Goal: Task Accomplishment & Management: Manage account settings

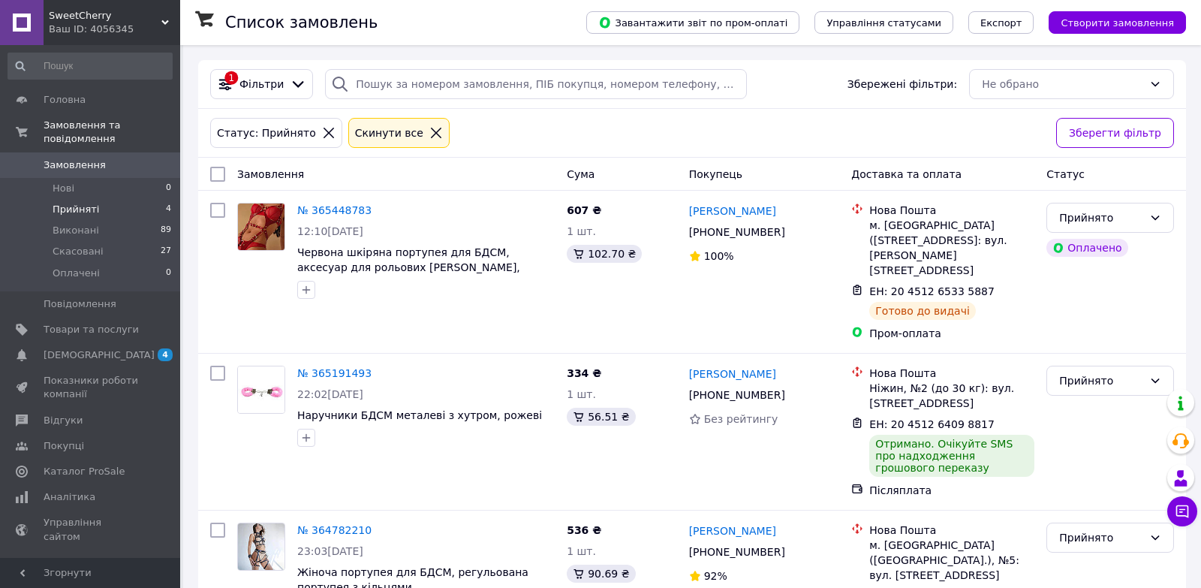
click at [70, 376] on span "Показники роботи компанії" at bounding box center [91, 387] width 95 height 27
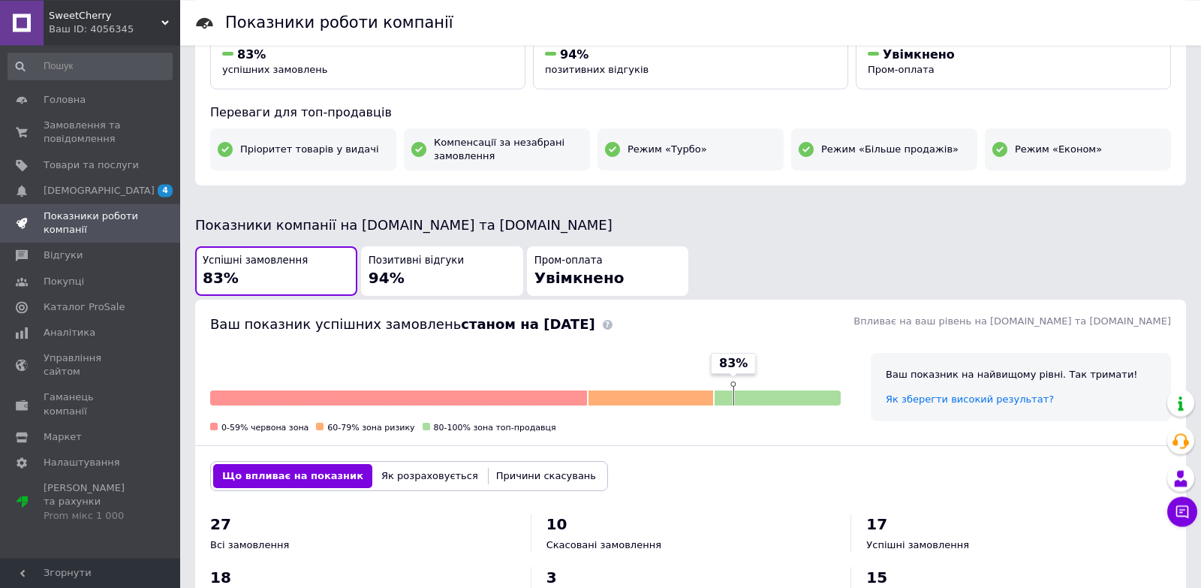
scroll to position [204, 0]
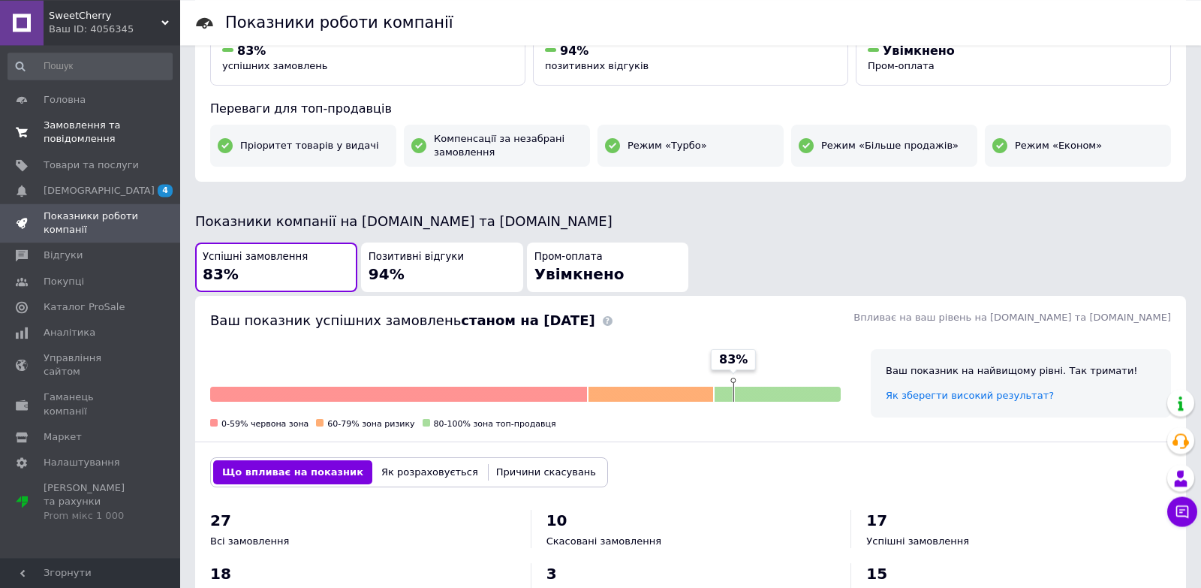
click at [137, 125] on span "Замовлення та повідомлення" at bounding box center [91, 132] width 95 height 27
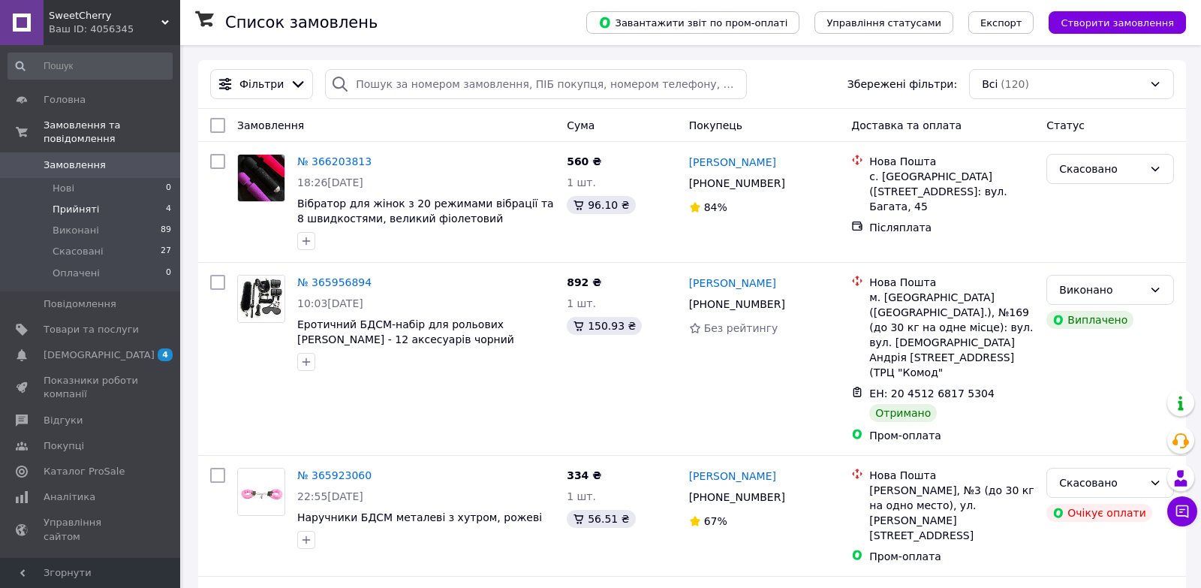
click at [87, 209] on span "Прийняті" at bounding box center [76, 210] width 47 height 14
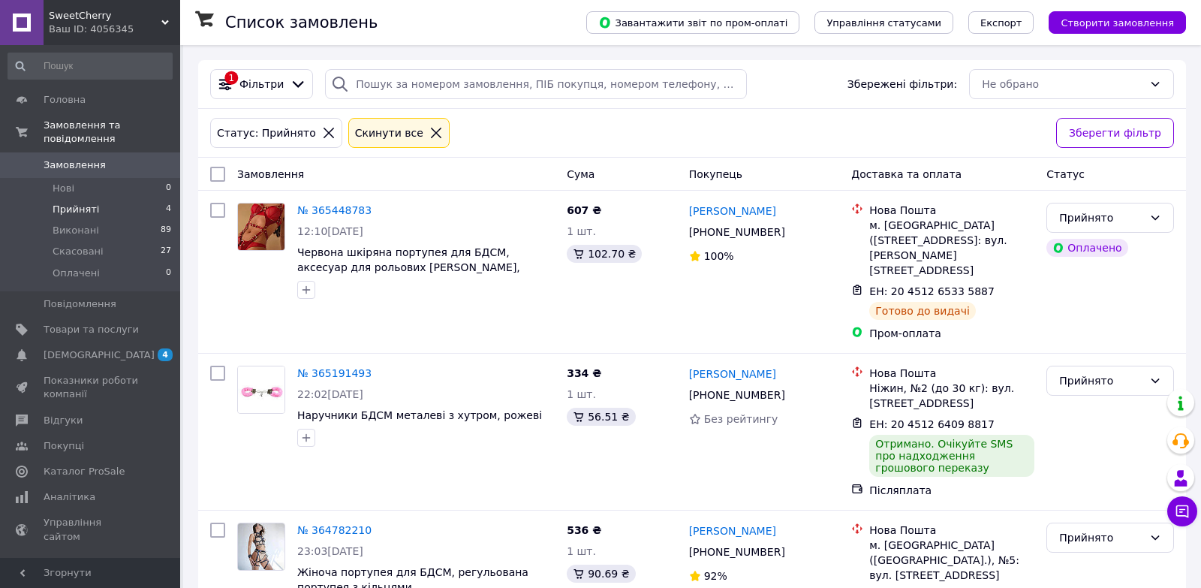
click at [87, 209] on span "Прийняті" at bounding box center [76, 210] width 47 height 14
click at [74, 348] on link "[DEMOGRAPHIC_DATA] 4 0" at bounding box center [90, 355] width 180 height 26
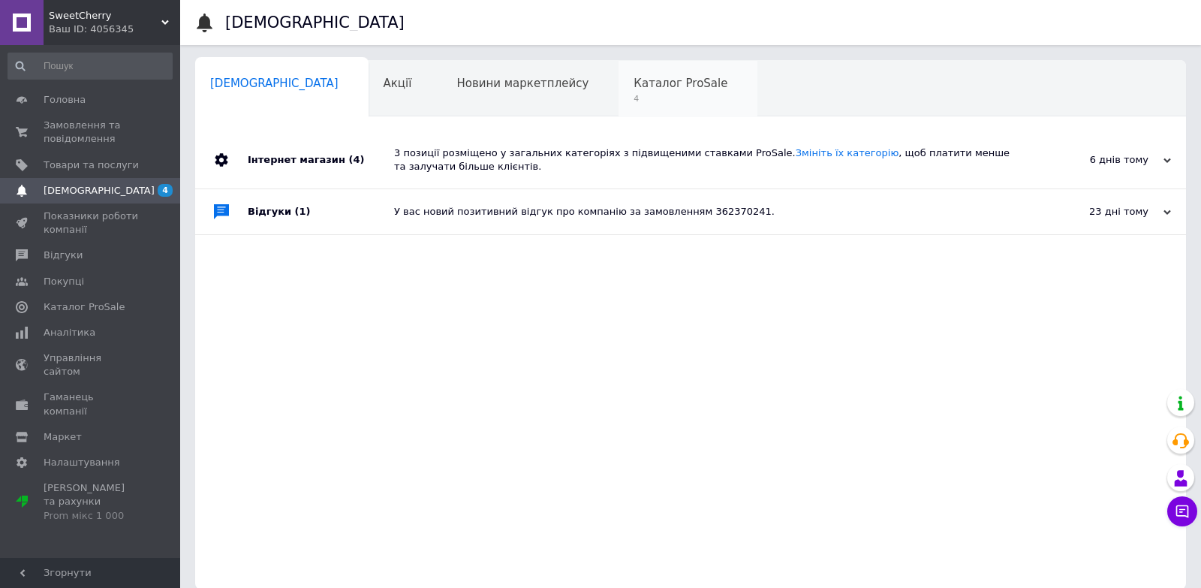
click at [633, 80] on span "Каталог ProSale" at bounding box center [680, 84] width 94 height 14
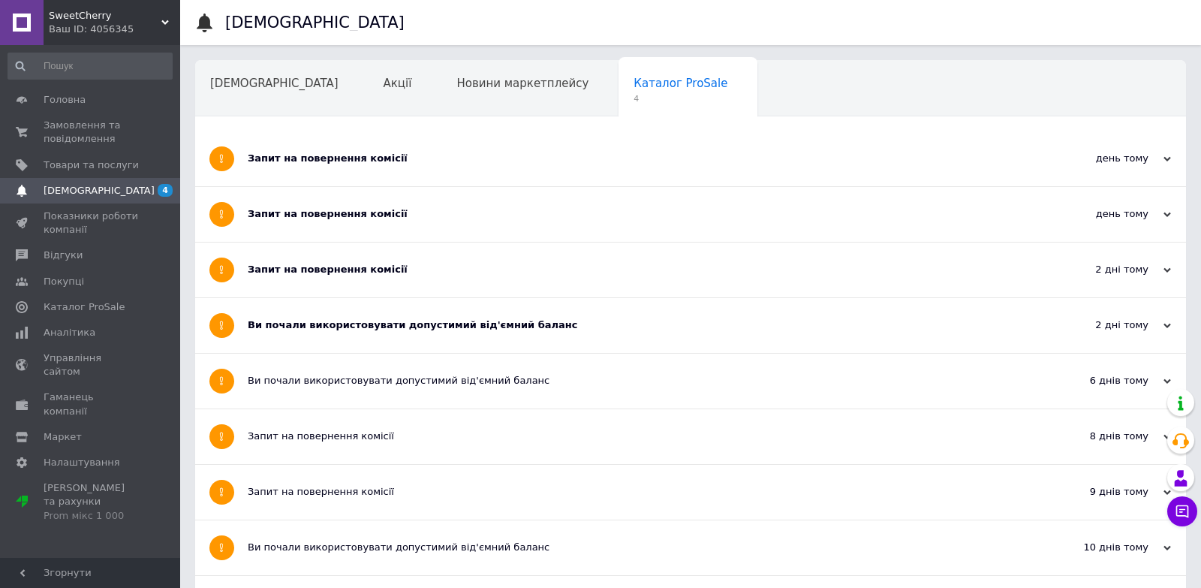
click at [215, 126] on div "Сповіщення Акції Новини маркетплейсу Каталог ProSale 4 Навчання та заходи Ok Ві…" at bounding box center [690, 540] width 991 height 960
click at [207, 94] on div "[DEMOGRAPHIC_DATA]" at bounding box center [281, 89] width 173 height 57
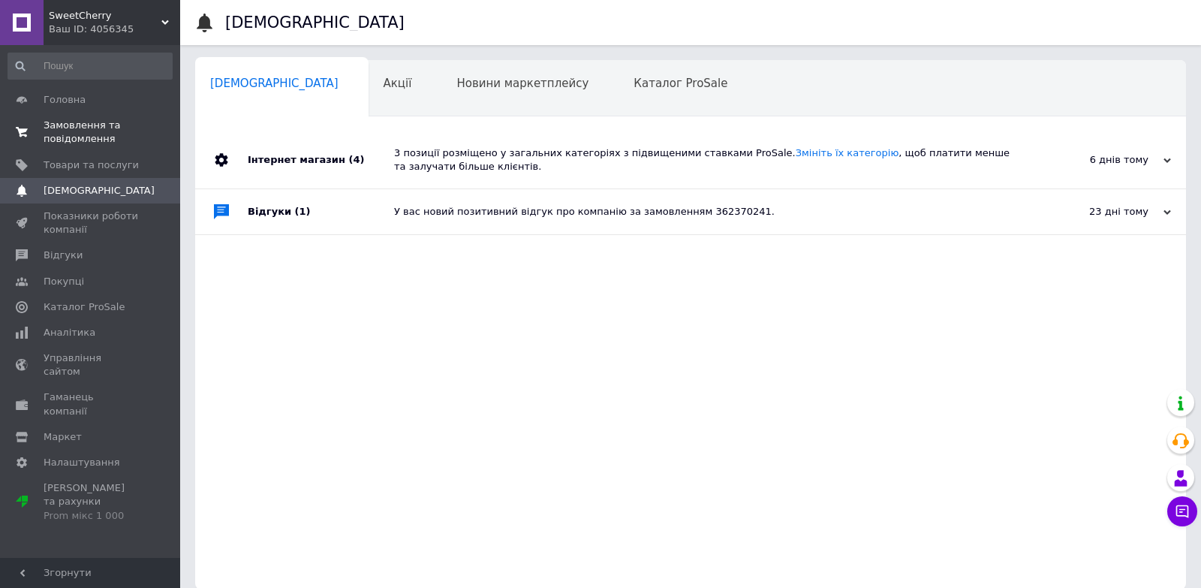
click at [98, 136] on span "Замовлення та повідомлення" at bounding box center [91, 132] width 95 height 27
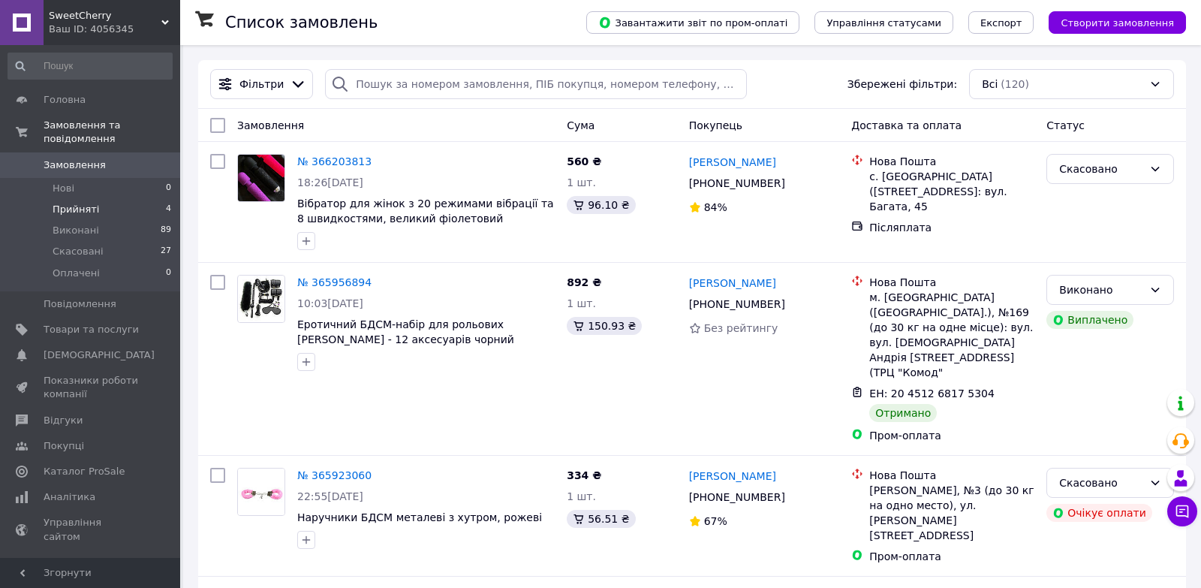
click at [102, 212] on li "Прийняті 4" at bounding box center [90, 209] width 180 height 21
